Goal: Transaction & Acquisition: Purchase product/service

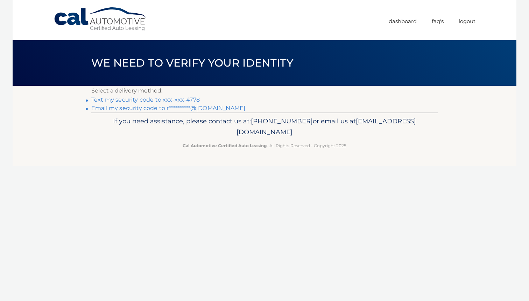
click at [186, 101] on link "Text my security code to xxx-xxx-4778" at bounding box center [145, 99] width 108 height 7
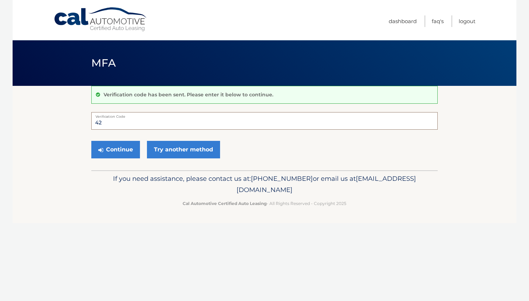
type input "4"
type input "419819"
click at [106, 147] on button "Continue" at bounding box center [115, 149] width 49 height 17
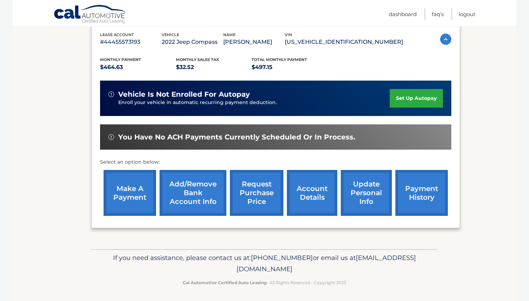
scroll to position [122, 0]
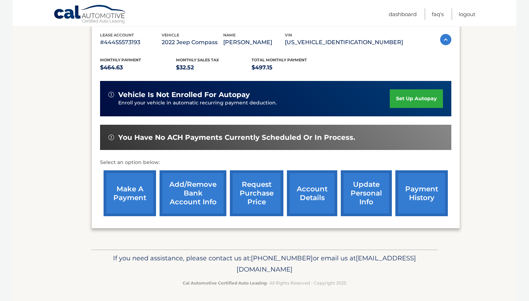
click at [131, 192] on link "make a payment" at bounding box center [130, 193] width 52 height 46
click at [423, 196] on link "payment history" at bounding box center [421, 193] width 52 height 46
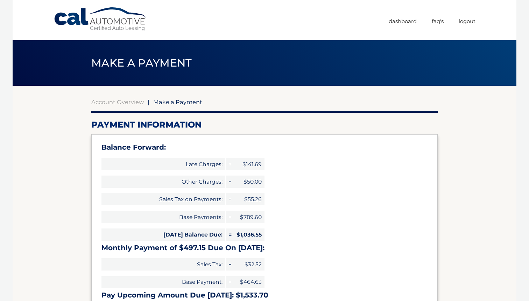
select select "OWUzMzdjODUtYjliMi00ZjNmLWJlOTgtNmQ3OTk4MTJlOWUw"
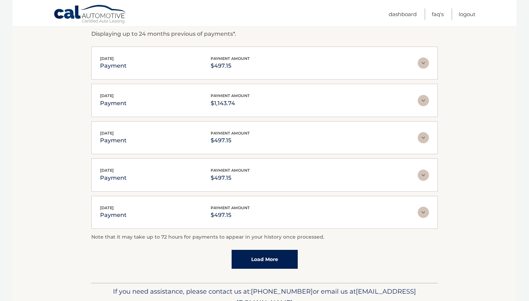
scroll to position [126, 0]
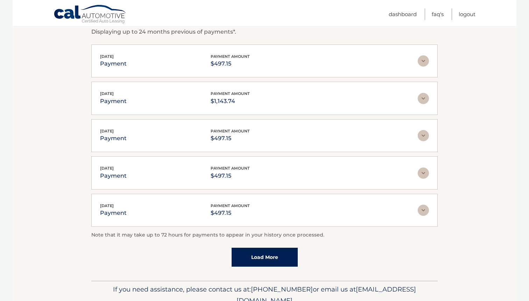
click at [423, 62] on img at bounding box center [423, 60] width 11 height 11
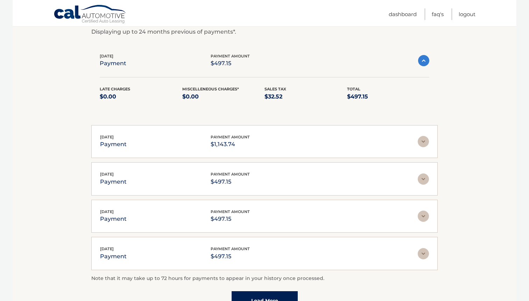
click at [423, 62] on img at bounding box center [423, 60] width 11 height 11
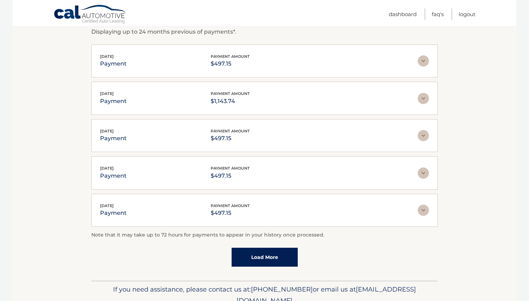
click at [425, 85] on div "Jun 30, 2025 payment payment amount $1,143.74 Late Charges $0.00 Miscelleneous …" at bounding box center [264, 98] width 346 height 33
click at [424, 90] on div "Jun 30, 2025 payment payment amount $1,143.74" at bounding box center [264, 98] width 329 height 16
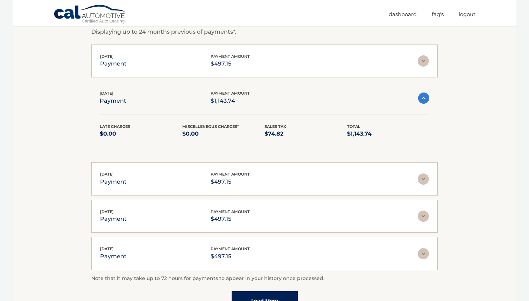
click at [424, 90] on div "Jun 30, 2025 payment payment amount $1,143.74" at bounding box center [265, 98] width 330 height 16
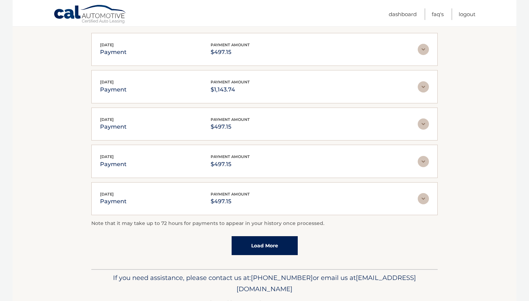
scroll to position [138, 0]
click at [431, 197] on div "Mar 17, 2025 payment payment amount $497.15 Late Charges $0.00 Miscelleneous Ch…" at bounding box center [264, 198] width 346 height 33
click at [423, 197] on img at bounding box center [423, 198] width 11 height 11
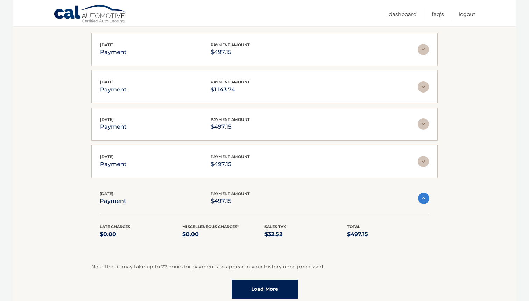
click at [423, 197] on img at bounding box center [423, 197] width 11 height 11
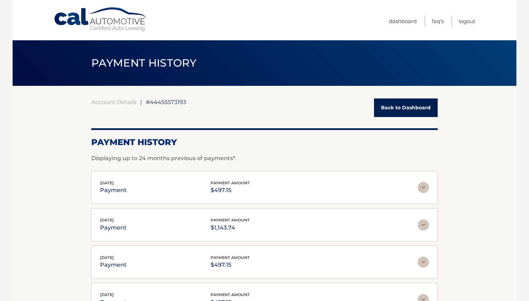
scroll to position [0, 0]
click at [399, 109] on link "Back to Dashboard" at bounding box center [406, 107] width 64 height 19
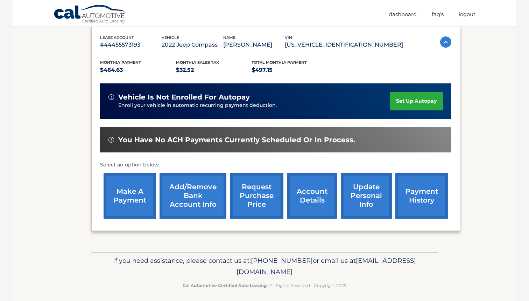
scroll to position [121, 0]
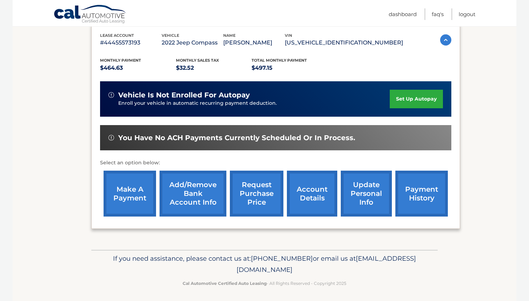
click at [418, 203] on link "payment history" at bounding box center [421, 193] width 52 height 46
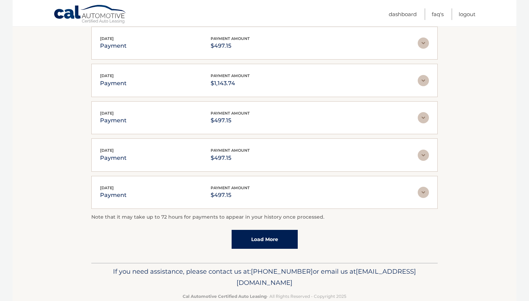
scroll to position [146, 0]
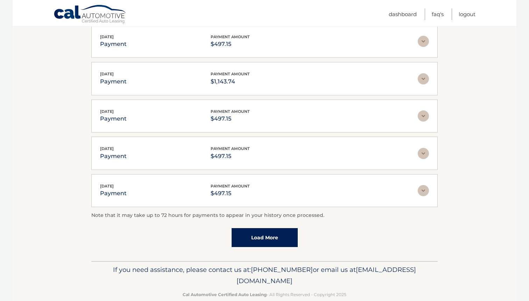
click at [269, 221] on div "Note that it may take up to 72 hours for payments to appear in your history onc…" at bounding box center [264, 229] width 346 height 36
click at [269, 233] on link "Load More" at bounding box center [265, 237] width 66 height 19
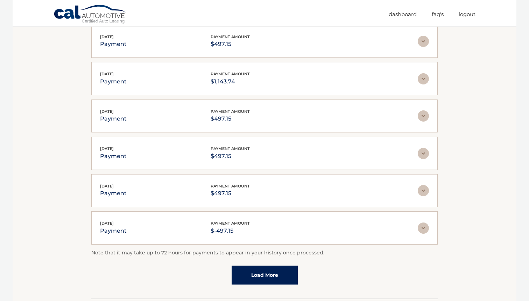
click at [277, 274] on link "Load More" at bounding box center [265, 274] width 66 height 19
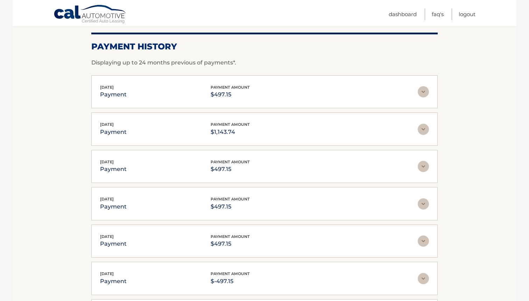
scroll to position [91, 0]
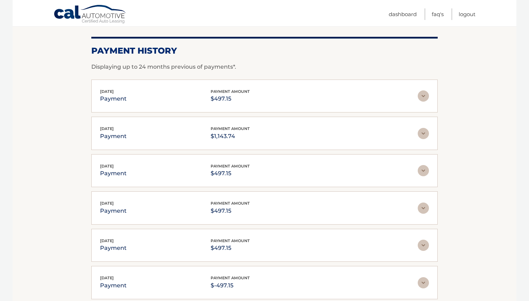
click at [422, 133] on img at bounding box center [423, 133] width 11 height 11
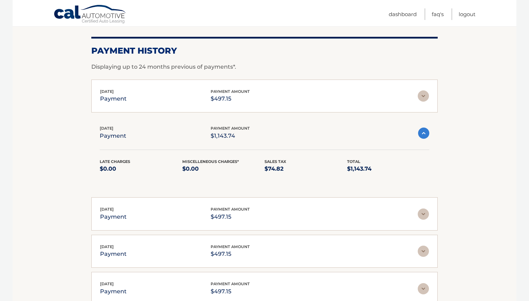
click at [422, 133] on img at bounding box center [423, 132] width 11 height 11
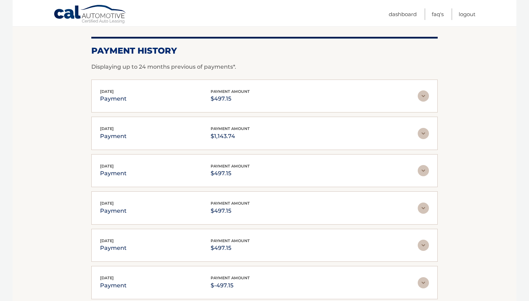
scroll to position [108, 0]
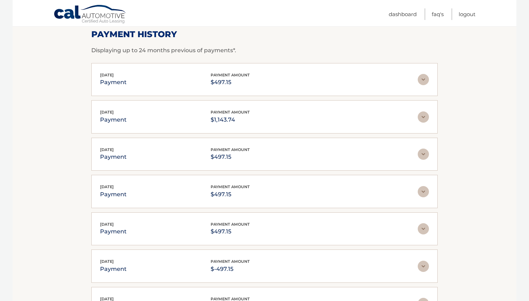
click at [429, 82] on div "[DATE] payment payment amount $497.15 Late Charges $0.00 Miscelleneous Charges*…" at bounding box center [264, 79] width 346 height 33
click at [423, 80] on img at bounding box center [423, 79] width 11 height 11
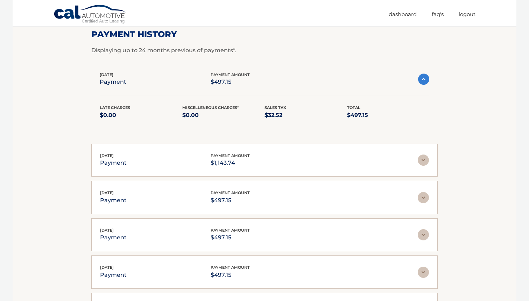
click at [423, 80] on img at bounding box center [423, 78] width 11 height 11
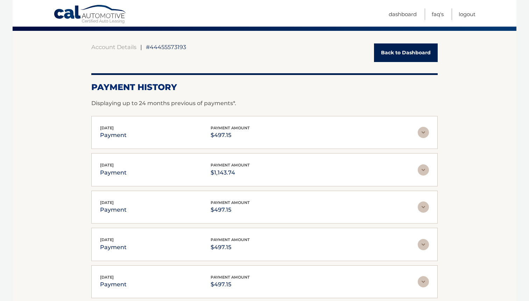
scroll to position [48, 0]
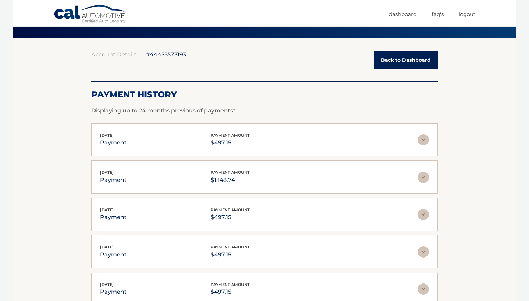
click at [418, 64] on link "Back to Dashboard" at bounding box center [406, 60] width 64 height 19
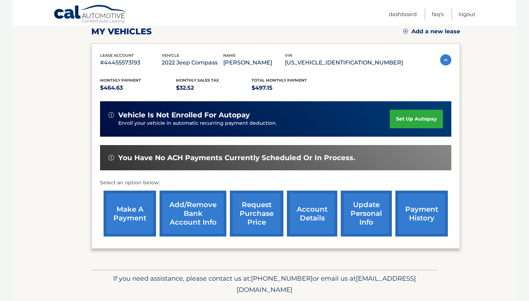
scroll to position [113, 0]
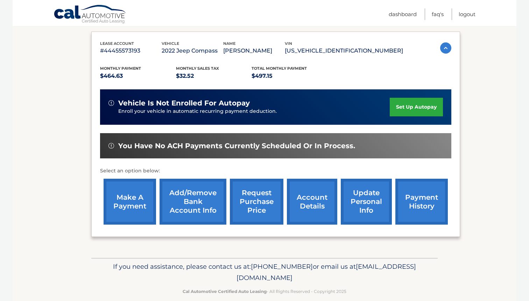
click at [129, 204] on link "make a payment" at bounding box center [130, 201] width 52 height 46
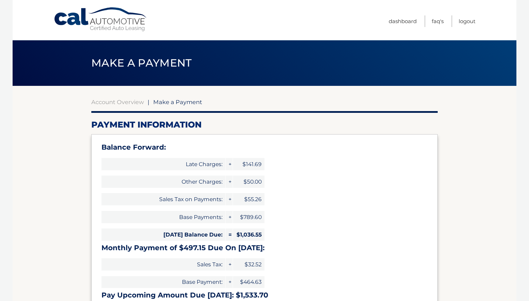
select select "OWUzMzdjODUtYjliMi00ZjNmLWJlOTgtNmQ3OTk4MTJlOWUw"
click at [407, 23] on link "Dashboard" at bounding box center [403, 21] width 28 height 12
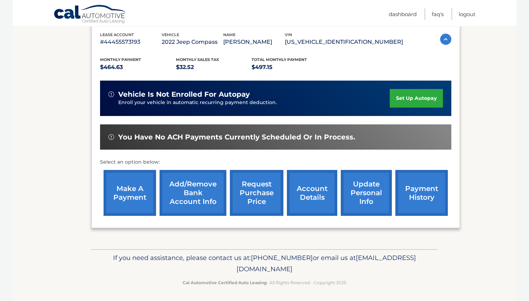
scroll to position [122, 0]
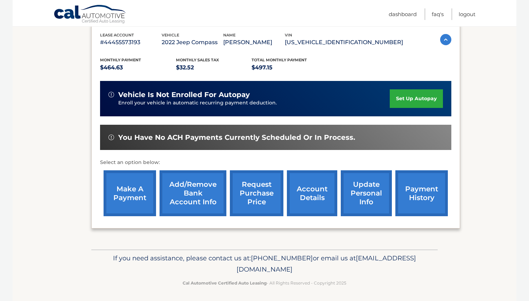
drag, startPoint x: 400, startPoint y: 153, endPoint x: 121, endPoint y: 186, distance: 280.8
click at [121, 186] on link "make a payment" at bounding box center [130, 193] width 52 height 46
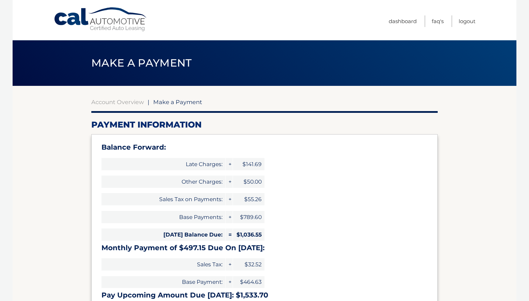
select select "OWUzMzdjODUtYjliMi00ZjNmLWJlOTgtNmQ3OTk4MTJlOWUw"
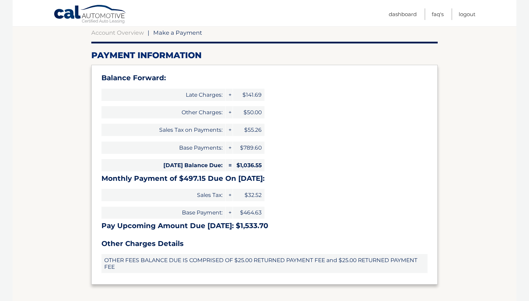
scroll to position [76, 0]
